Goal: Book appointment/travel/reservation

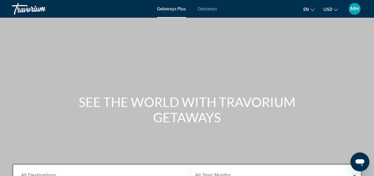
click at [335, 7] on mat-icon "Change currency" at bounding box center [336, 9] width 4 height 4
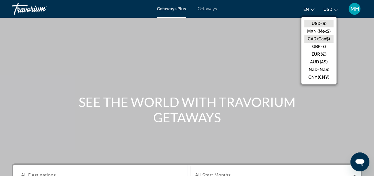
click at [319, 40] on button "CAD (Can$)" at bounding box center [318, 39] width 29 height 8
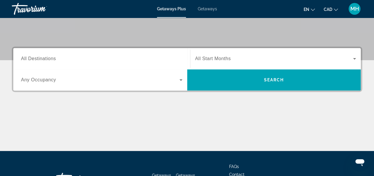
scroll to position [118, 0]
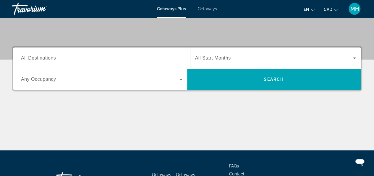
click at [332, 53] on div "Search widget" at bounding box center [275, 58] width 161 height 17
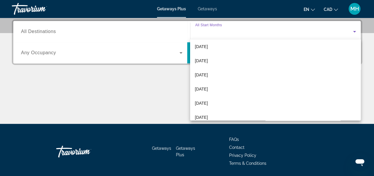
scroll to position [46, 0]
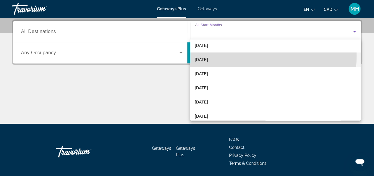
click at [233, 56] on mat-option "[DATE]" at bounding box center [275, 60] width 171 height 14
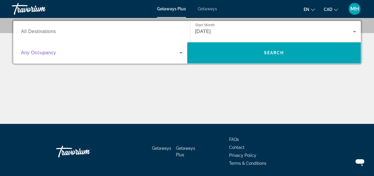
click at [170, 54] on span "Search widget" at bounding box center [100, 52] width 158 height 7
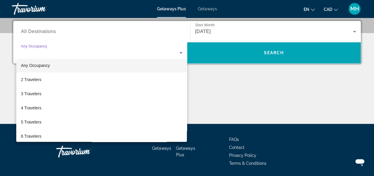
scroll to position [0, 0]
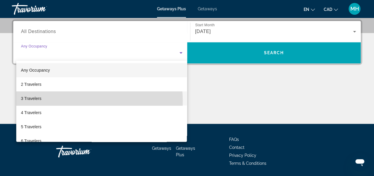
click at [43, 101] on mat-option "3 Travelers" at bounding box center [101, 99] width 171 height 14
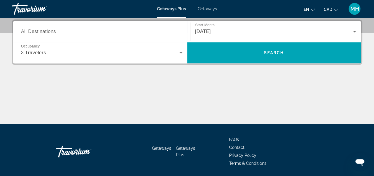
click at [95, 38] on div "Search widget" at bounding box center [101, 31] width 161 height 17
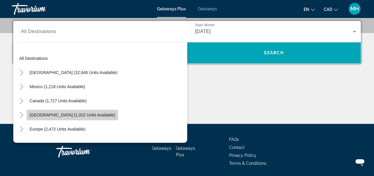
click at [91, 114] on span "[GEOGRAPHIC_DATA] (1,022 units available)" at bounding box center [72, 115] width 85 height 5
type input "**********"
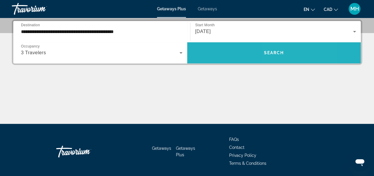
click at [279, 52] on span "Search" at bounding box center [274, 53] width 20 height 5
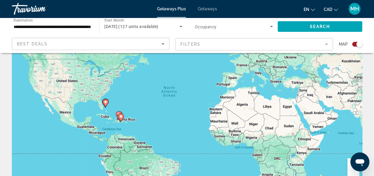
scroll to position [48, 0]
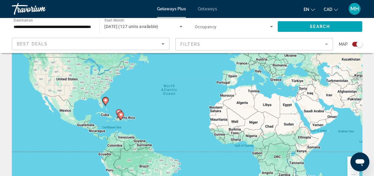
click at [132, 126] on div "To activate drag with keyboard, press Alt + Enter. Once in keyboard drag state,…" at bounding box center [187, 99] width 350 height 177
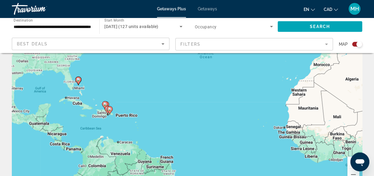
click at [132, 126] on div "To activate drag with keyboard, press Alt + Enter. Once in keyboard drag state,…" at bounding box center [187, 99] width 350 height 177
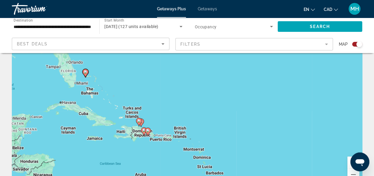
drag, startPoint x: 93, startPoint y: 124, endPoint x: 157, endPoint y: 159, distance: 73.4
click at [157, 159] on div "To activate drag with keyboard, press Alt + Enter. Once in keyboard drag state,…" at bounding box center [187, 99] width 350 height 177
click at [109, 85] on div "To activate drag with keyboard, press Alt + Enter. Once in keyboard drag state,…" at bounding box center [187, 99] width 350 height 177
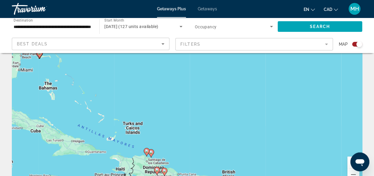
drag, startPoint x: 109, startPoint y: 85, endPoint x: 87, endPoint y: 74, distance: 25.1
click at [87, 74] on div "To activate drag with keyboard, press Alt + Enter. Once in keyboard drag state,…" at bounding box center [187, 99] width 350 height 177
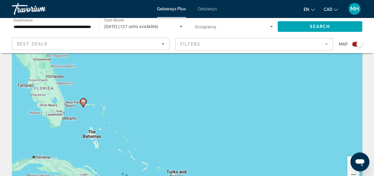
drag, startPoint x: 84, startPoint y: 85, endPoint x: 132, endPoint y: 136, distance: 69.6
click at [132, 136] on div "To activate drag with keyboard, press Alt + Enter. Once in keyboard drag state,…" at bounding box center [187, 99] width 350 height 177
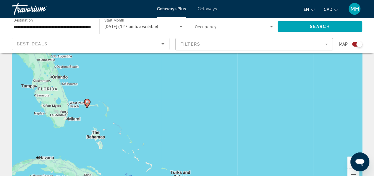
click at [81, 126] on div "To activate drag with keyboard, press Alt + Enter. Once in keyboard drag state,…" at bounding box center [187, 99] width 350 height 177
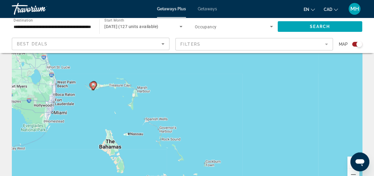
click at [92, 99] on div "To activate drag with keyboard, press Alt + Enter. Once in keyboard drag state,…" at bounding box center [187, 99] width 350 height 177
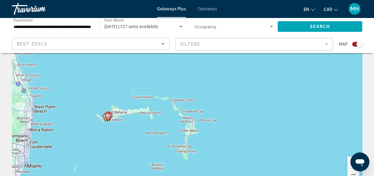
drag, startPoint x: 106, startPoint y: 96, endPoint x: 121, endPoint y: 136, distance: 42.7
click at [121, 136] on div "To activate drag with keyboard, press Alt + Enter. Once in keyboard drag state,…" at bounding box center [187, 99] width 350 height 177
click at [134, 126] on div "To activate drag with keyboard, press Alt + Enter. Once in keyboard drag state,…" at bounding box center [187, 99] width 350 height 177
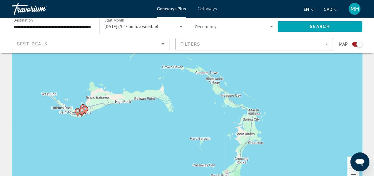
click at [103, 118] on div "To activate drag with keyboard, press Alt + Enter. Once in keyboard drag state,…" at bounding box center [187, 99] width 350 height 177
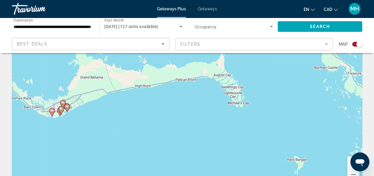
click at [74, 120] on div "To activate drag with keyboard, press Alt + Enter. Once in keyboard drag state,…" at bounding box center [187, 99] width 350 height 177
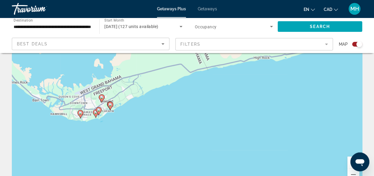
drag, startPoint x: 53, startPoint y: 114, endPoint x: 105, endPoint y: 120, distance: 52.6
click at [105, 120] on div "To activate drag with keyboard, press Alt + Enter. Once in keyboard drag state,…" at bounding box center [187, 99] width 350 height 177
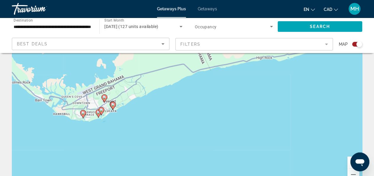
click at [91, 129] on div "To activate drag with keyboard, press Alt + Enter. Once in keyboard drag state,…" at bounding box center [187, 99] width 350 height 177
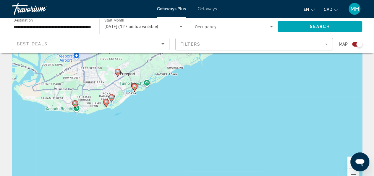
click at [91, 129] on div "To activate drag with keyboard, press Alt + Enter. Once in keyboard drag state,…" at bounding box center [187, 99] width 350 height 177
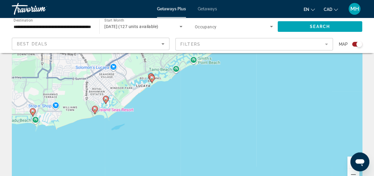
drag, startPoint x: 77, startPoint y: 118, endPoint x: 51, endPoint y: 146, distance: 38.7
click at [51, 146] on div "To activate drag with keyboard, press Alt + Enter. Once in keyboard drag state,…" at bounding box center [187, 99] width 350 height 177
click at [95, 108] on image "Main content" at bounding box center [95, 109] width 4 height 4
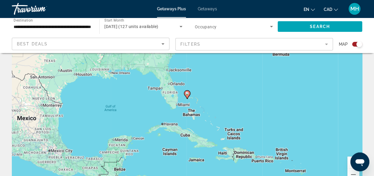
click at [186, 93] on image "Main content" at bounding box center [187, 94] width 4 height 4
type input "**********"
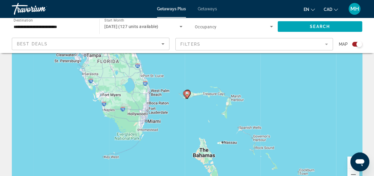
click at [187, 93] on image "Main content" at bounding box center [187, 94] width 4 height 4
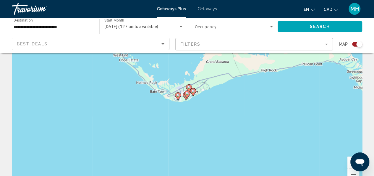
click at [187, 93] on image "Main content" at bounding box center [187, 94] width 4 height 4
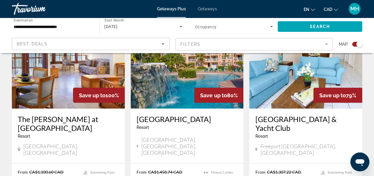
scroll to position [464, 0]
